Goal: Find specific page/section: Find specific page/section

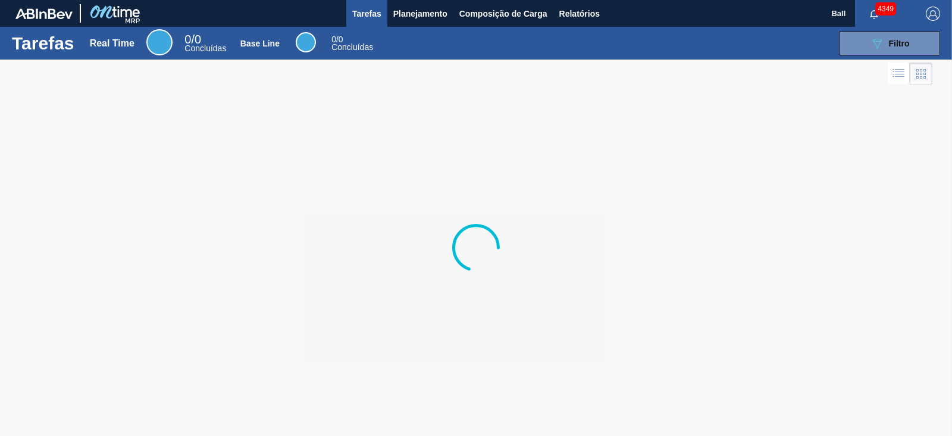
click at [391, 195] on div at bounding box center [476, 248] width 952 height 376
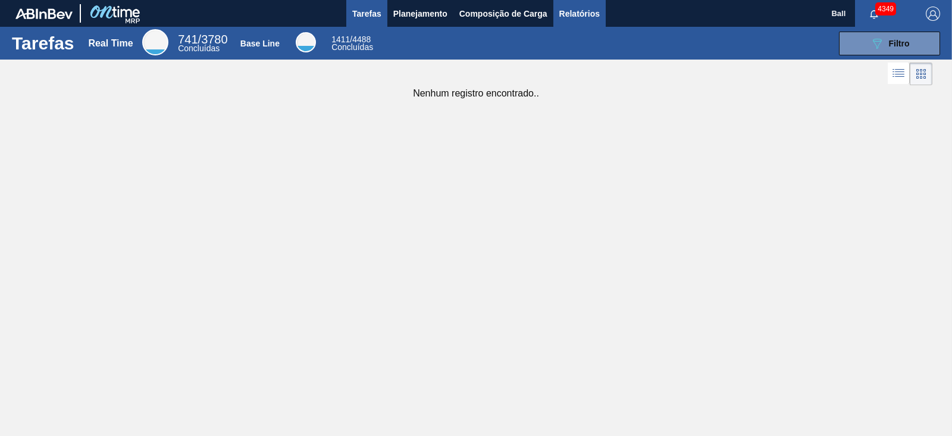
click at [575, 7] on span "Relatórios" at bounding box center [579, 14] width 40 height 14
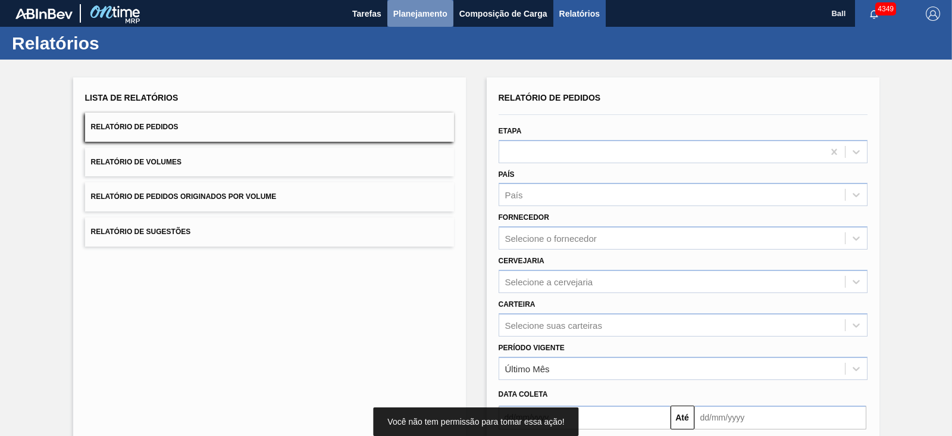
click at [433, 11] on span "Planejamento" at bounding box center [420, 14] width 54 height 14
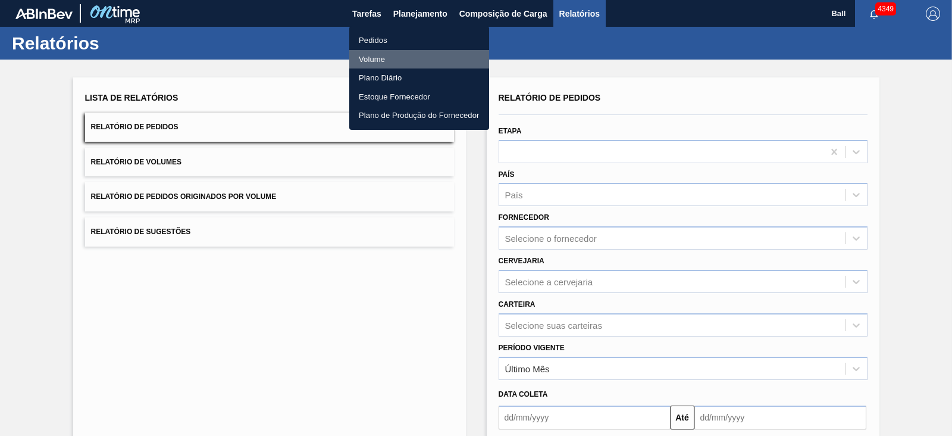
click at [387, 58] on li "Volume" at bounding box center [419, 59] width 140 height 19
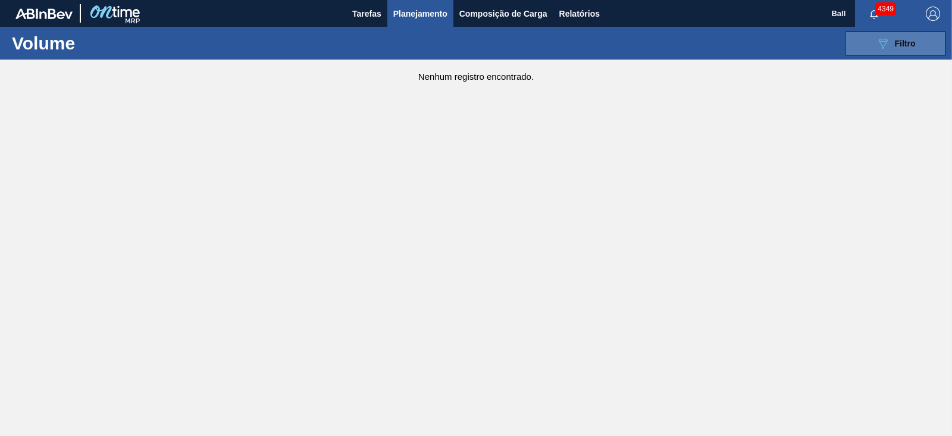
click at [901, 39] on span "Filtro" at bounding box center [905, 44] width 21 height 10
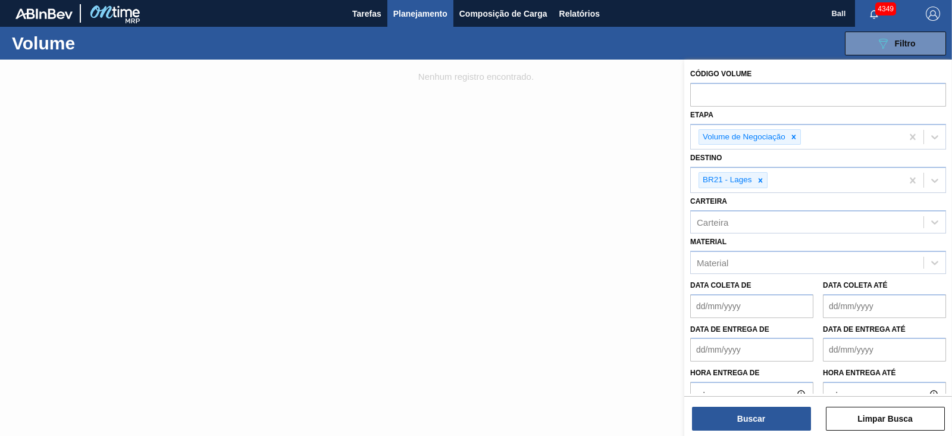
click at [774, 430] on div "Código Volume Etapa Volume de Negociação Destino BR21 - Lages Carteira Carteira…" at bounding box center [818, 249] width 268 height 378
click at [772, 425] on button "Buscar" at bounding box center [751, 418] width 119 height 24
